Goal: Communication & Community: Answer question/provide support

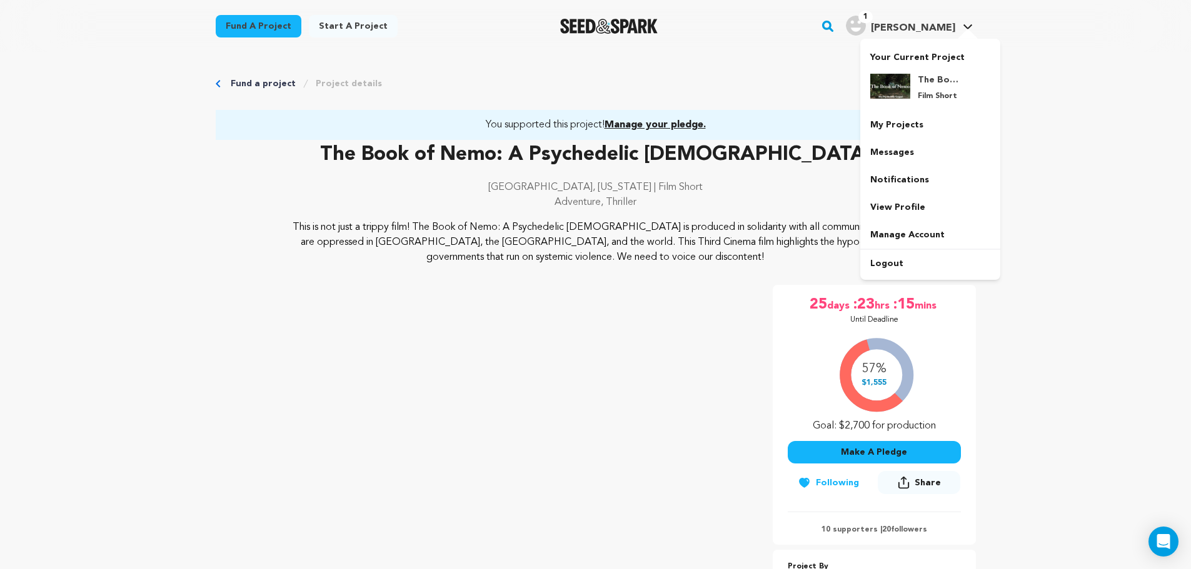
click at [930, 76] on h4 "The Book of Nemo: A Psychedelic [DEMOGRAPHIC_DATA]" at bounding box center [940, 80] width 45 height 13
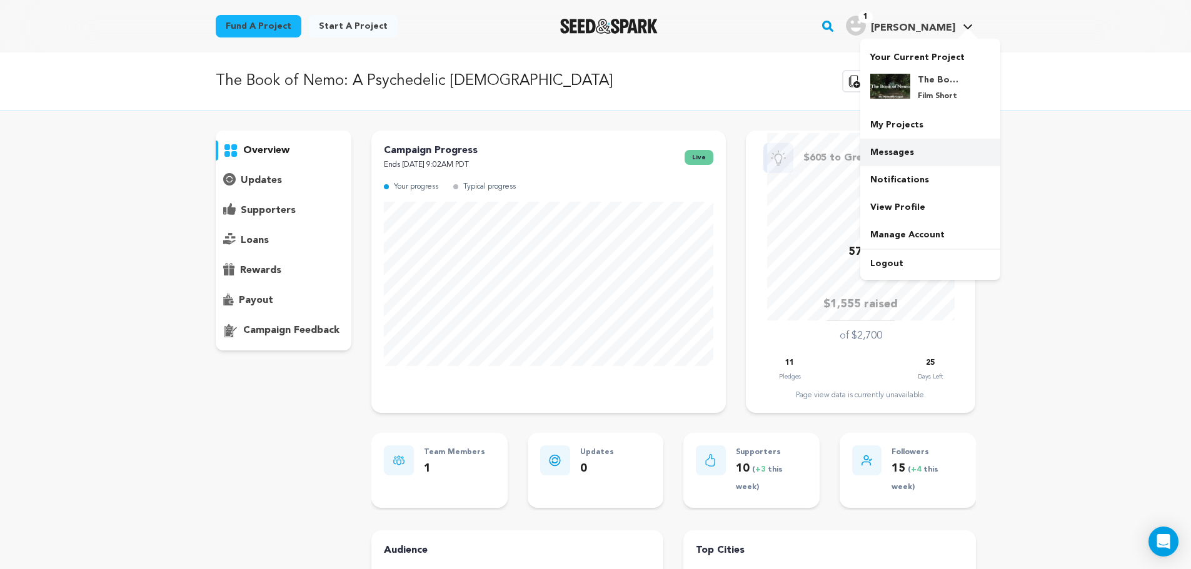
click at [885, 156] on link "Messages" at bounding box center [930, 153] width 140 height 28
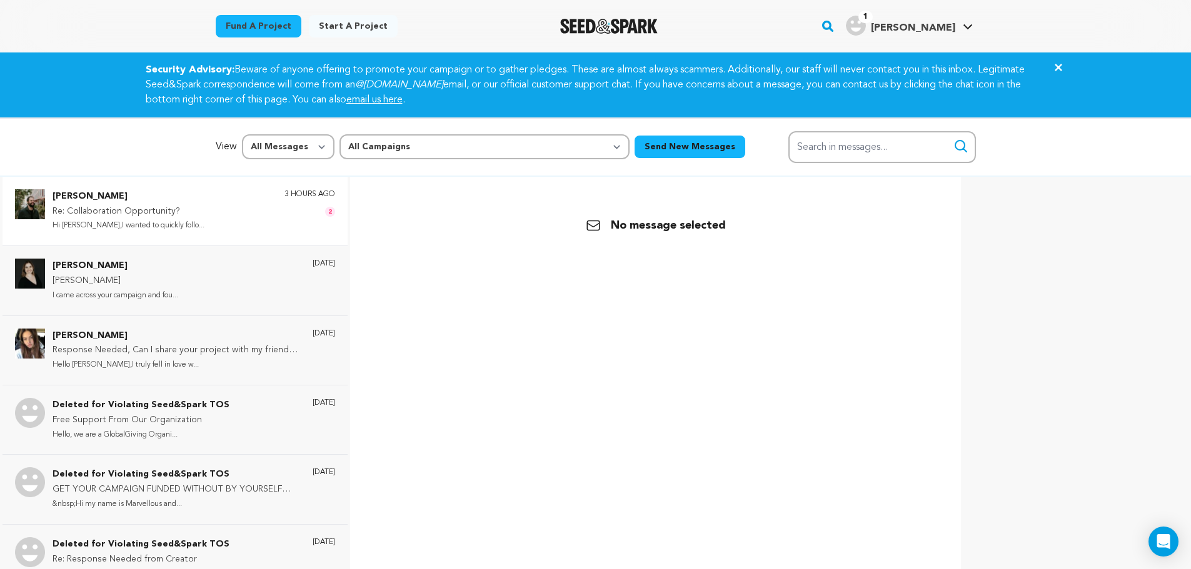
click at [178, 217] on div "[PERSON_NAME] Re: Collaboration Opportunity? Hi [PERSON_NAME],I wanted to quick…" at bounding box center [194, 211] width 283 height 44
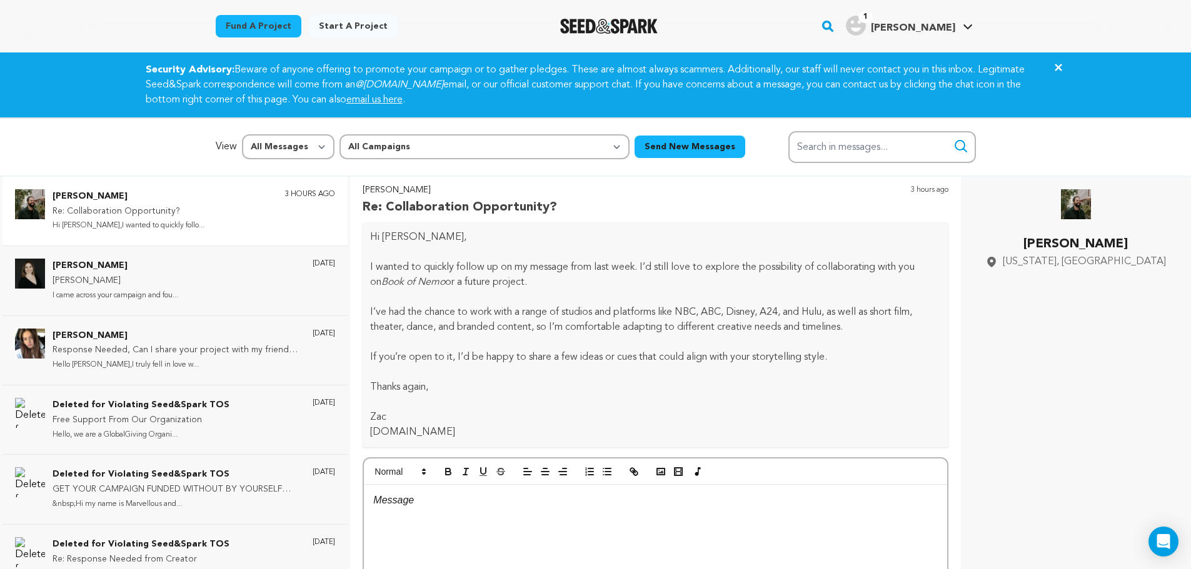
click at [1056, 68] on icon at bounding box center [1057, 67] width 7 height 7
